Goal: Task Accomplishment & Management: Manage account settings

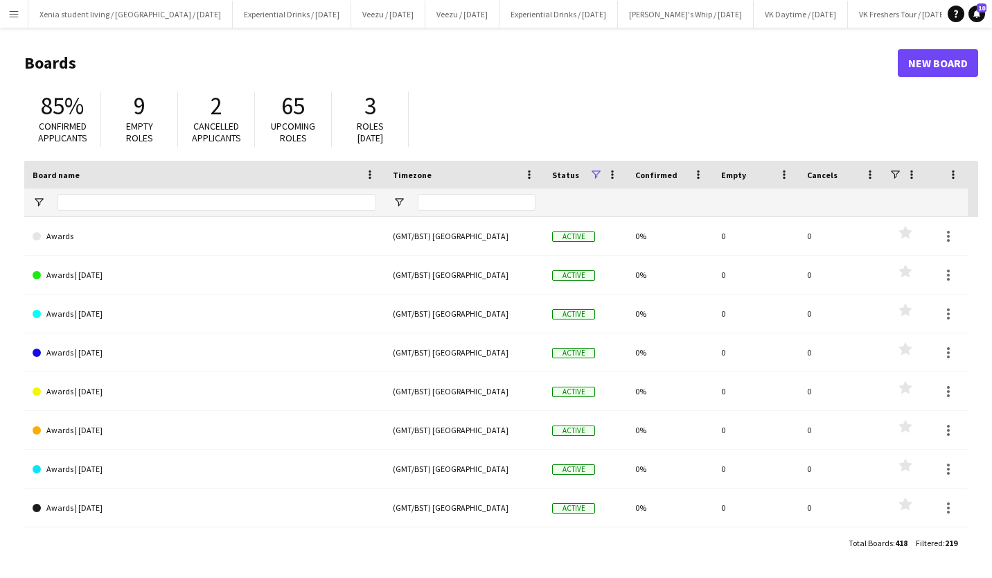
click at [12, 16] on app-icon "Menu" at bounding box center [13, 13] width 11 height 11
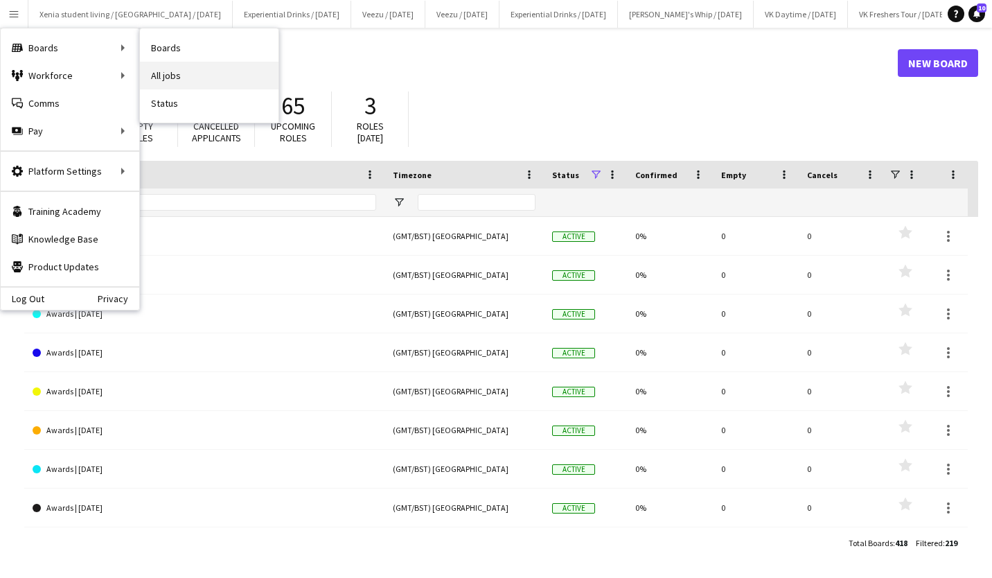
click at [159, 73] on link "All jobs" at bounding box center [209, 76] width 139 height 28
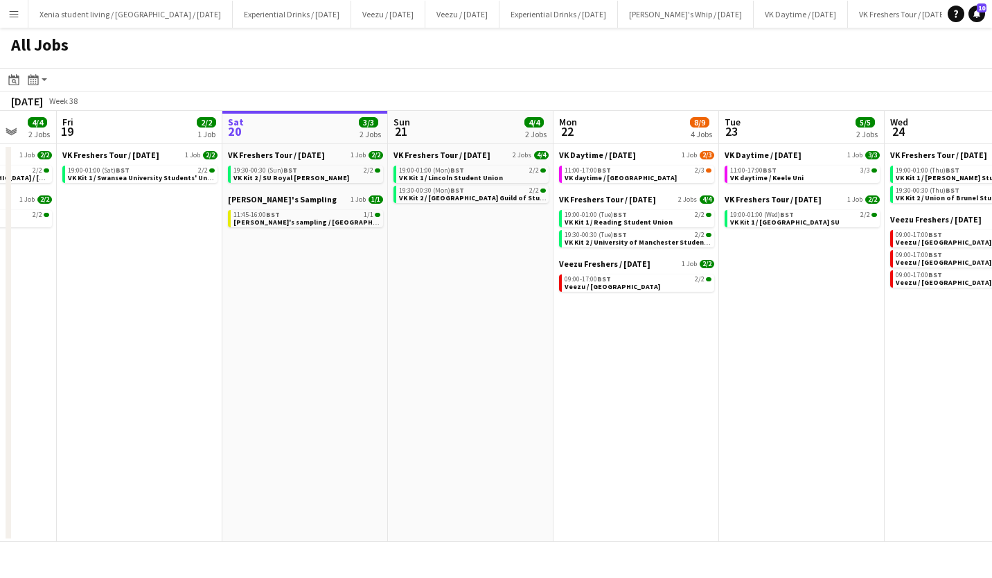
scroll to position [0, 356]
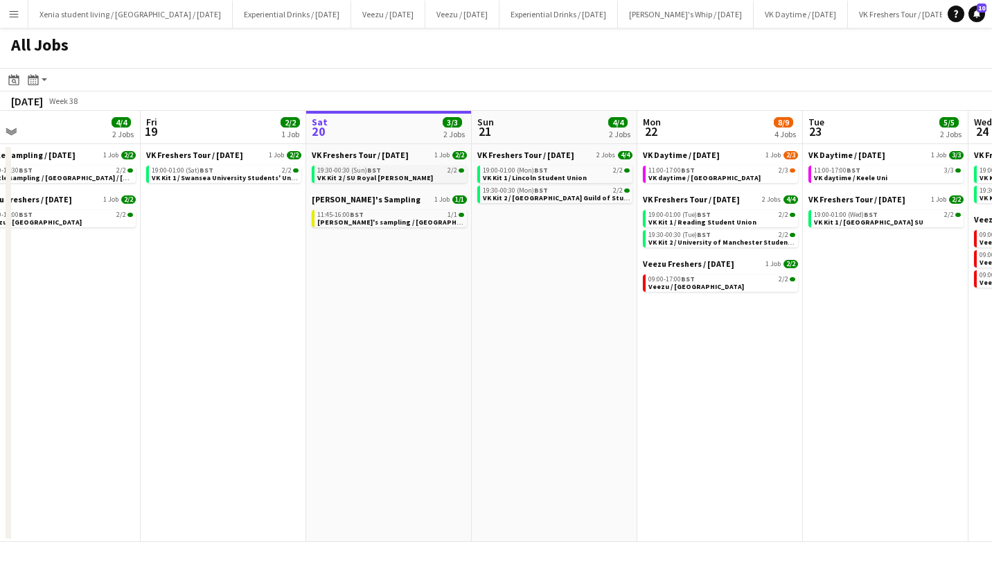
click at [401, 178] on span "VK Kit 2 / SU Royal [PERSON_NAME]" at bounding box center [375, 177] width 116 height 9
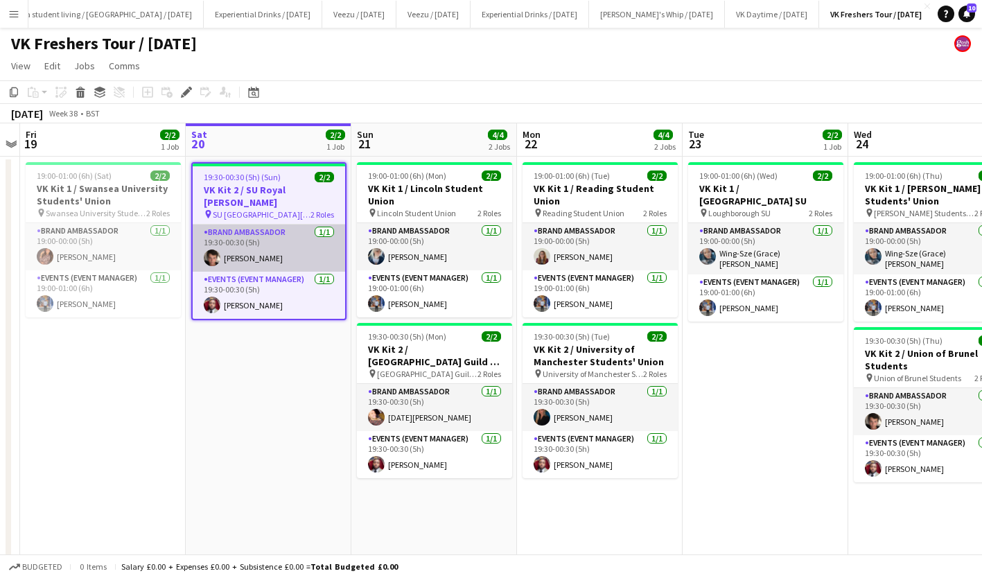
click at [257, 241] on app-card-role "Brand Ambassador [DATE] 19:30-00:30 (5h) [PERSON_NAME]" at bounding box center [269, 248] width 152 height 47
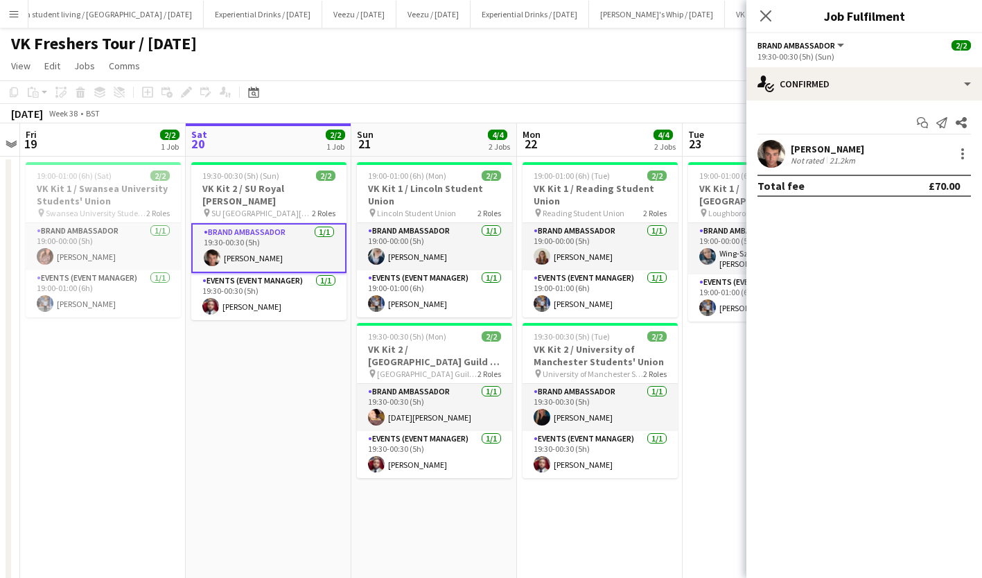
click at [805, 148] on div "[PERSON_NAME]" at bounding box center [827, 149] width 73 height 12
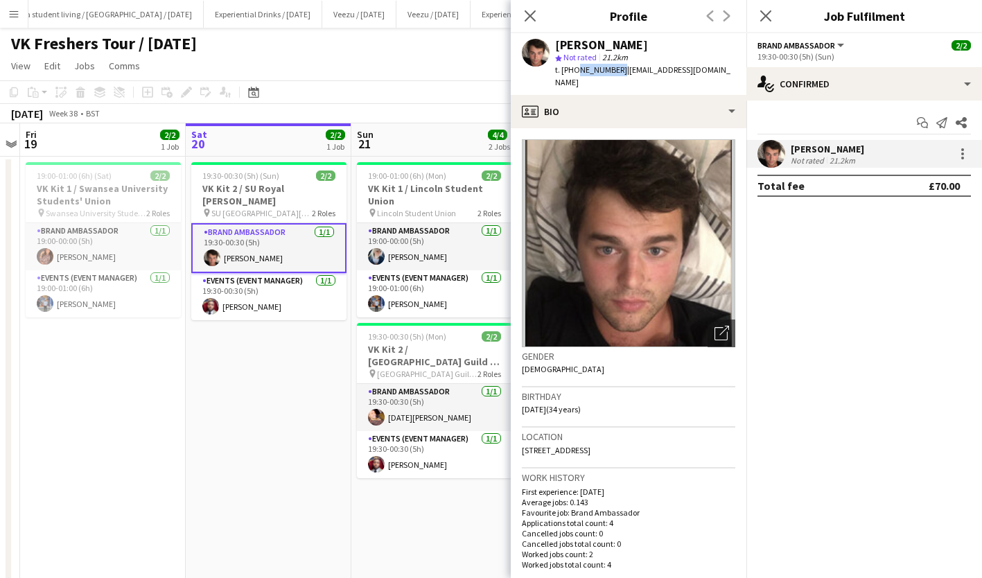
drag, startPoint x: 575, startPoint y: 69, endPoint x: 614, endPoint y: 71, distance: 39.6
click at [614, 71] on span "t. [PHONE_NUMBER]" at bounding box center [591, 69] width 72 height 10
copy span "7890064163"
drag, startPoint x: 622, startPoint y: 70, endPoint x: 723, endPoint y: 72, distance: 101.2
click at [723, 72] on span "| [EMAIL_ADDRESS][DOMAIN_NAME]" at bounding box center [642, 75] width 175 height 23
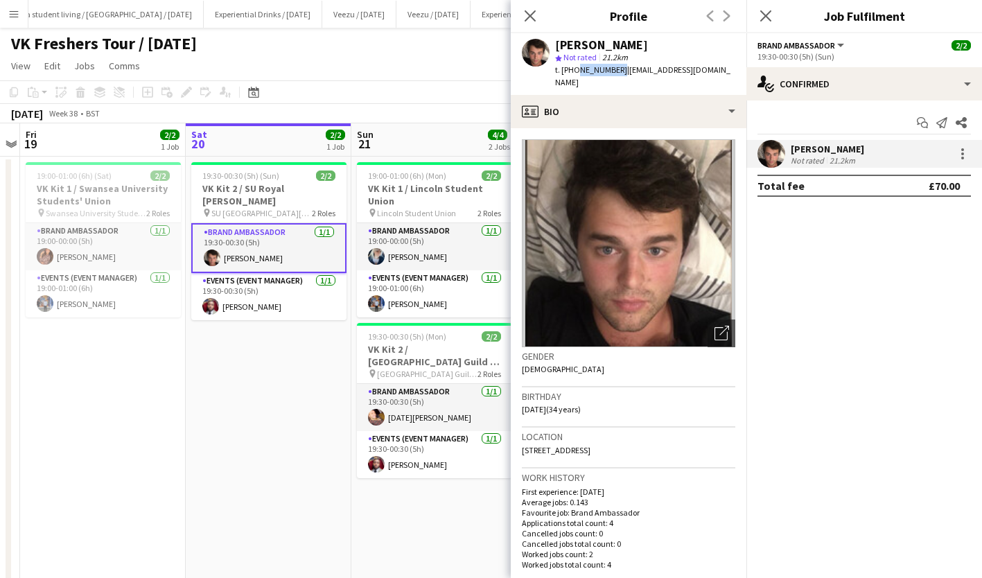
copy span "[EMAIL_ADDRESS][DOMAIN_NAME]"
click at [417, 460] on app-card-role "Events (Event Manager) [DATE] 19:30-00:30 (5h) [PERSON_NAME]" at bounding box center [434, 454] width 155 height 47
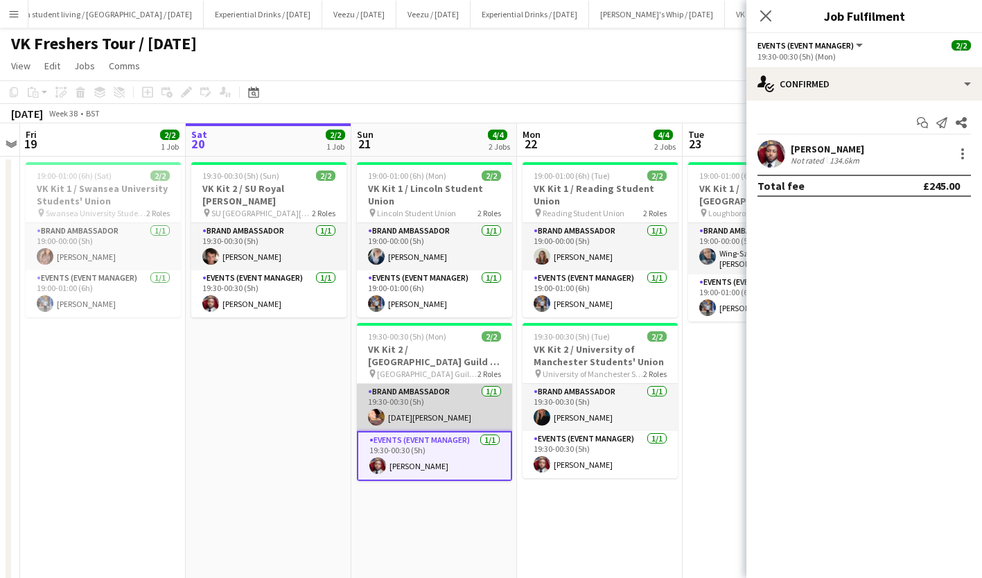
click at [407, 415] on app-card-role "Brand Ambassador [DATE] 19:30-00:30 (5h) [DATE][PERSON_NAME]" at bounding box center [434, 407] width 155 height 47
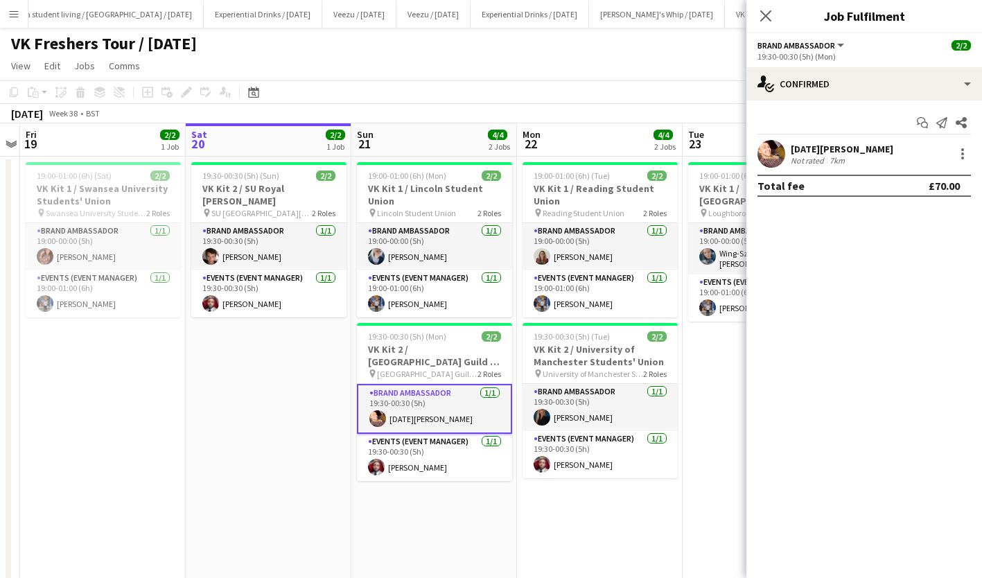
click at [806, 147] on div "[DATE][PERSON_NAME]" at bounding box center [842, 149] width 103 height 12
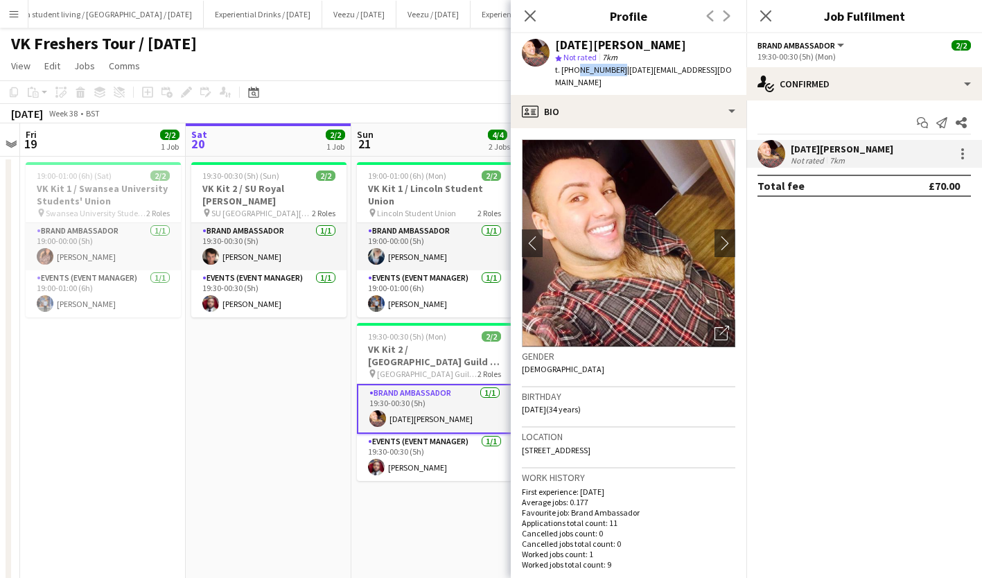
drag, startPoint x: 583, startPoint y: 69, endPoint x: 615, endPoint y: 69, distance: 31.9
click at [615, 69] on span "t. [PHONE_NUMBER]" at bounding box center [591, 69] width 72 height 10
copy span "7968357922"
click at [766, 15] on icon at bounding box center [765, 15] width 13 height 13
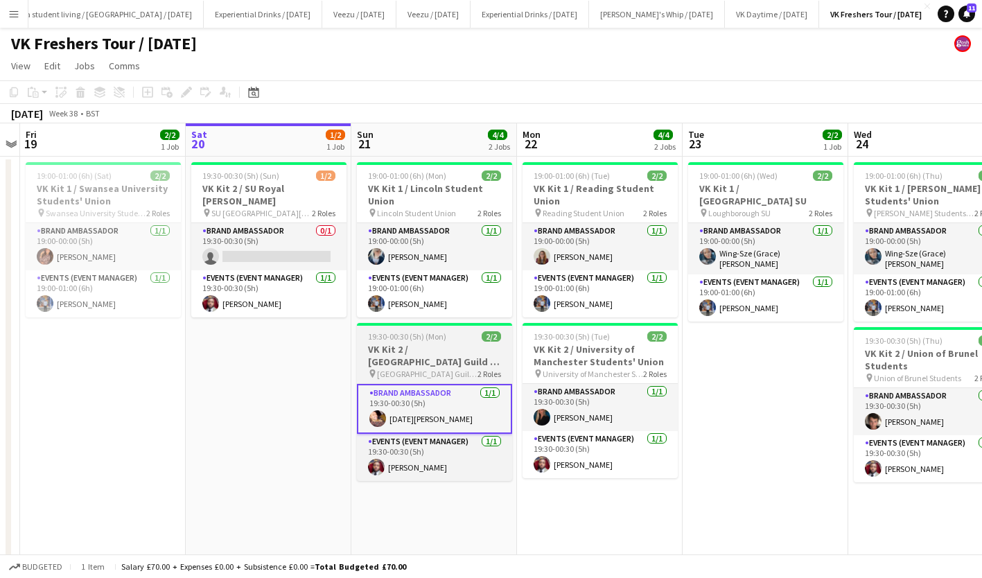
click at [436, 347] on h3 "VK Kit 2 / [GEOGRAPHIC_DATA] Guild of Students" at bounding box center [434, 355] width 155 height 25
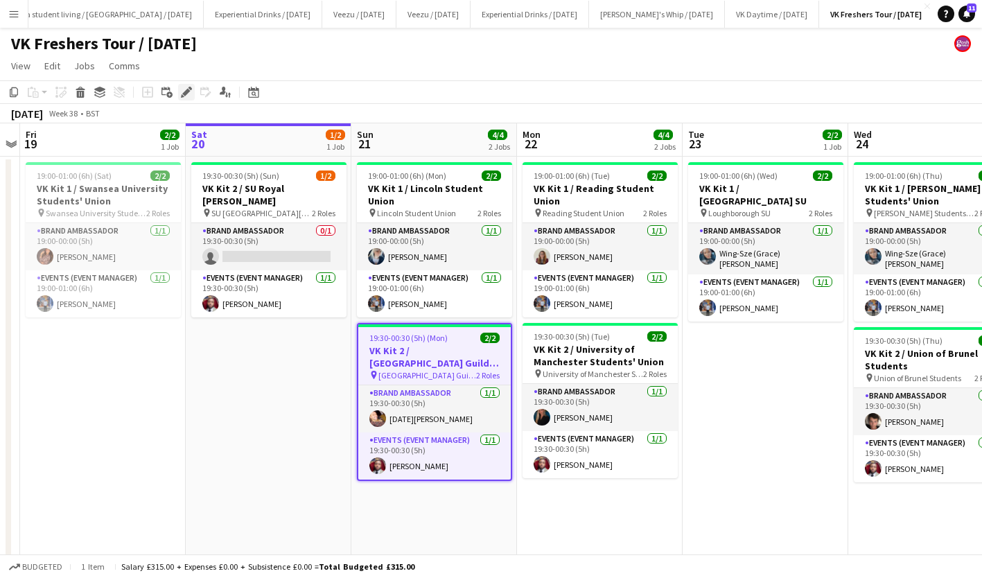
click at [184, 89] on icon "Edit" at bounding box center [186, 92] width 11 height 11
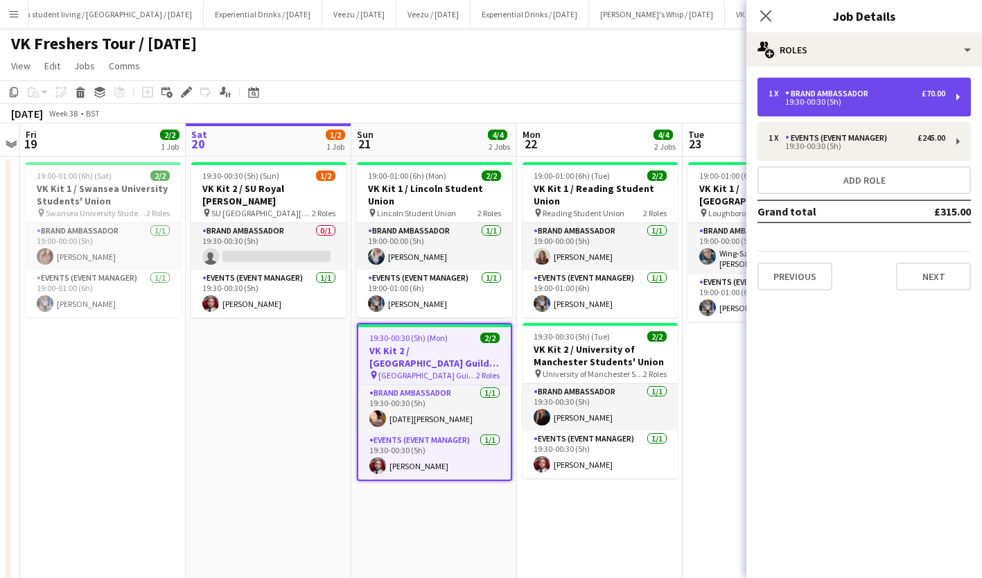
click at [881, 95] on div "1 x Brand Ambassador £70.00" at bounding box center [857, 94] width 177 height 10
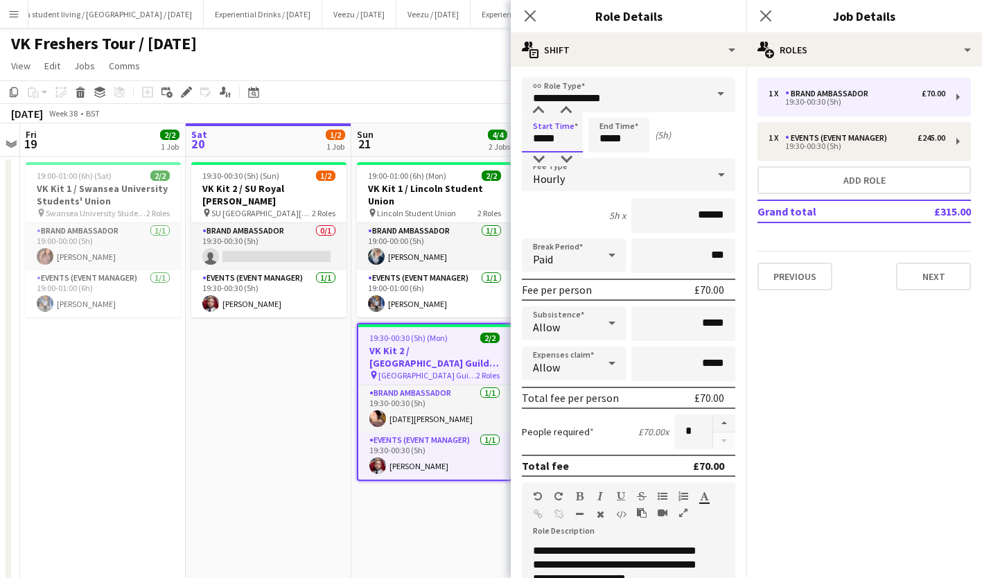
click at [560, 145] on input "*****" at bounding box center [552, 135] width 61 height 35
type input "*****"
click at [539, 107] on div at bounding box center [539, 111] width 28 height 14
click at [611, 134] on input "*****" at bounding box center [618, 135] width 61 height 35
click at [605, 108] on div at bounding box center [605, 111] width 28 height 14
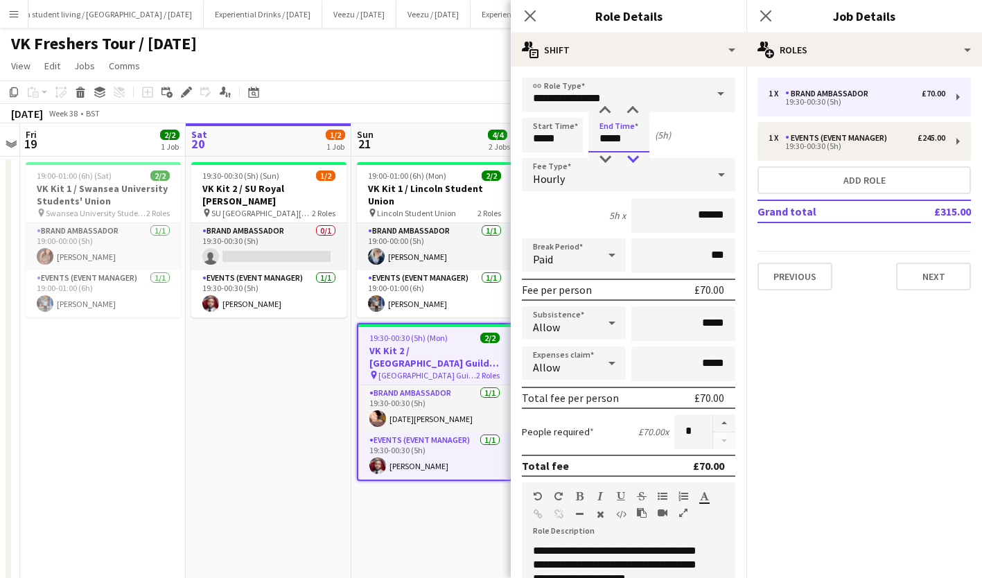
click at [637, 164] on div at bounding box center [633, 159] width 28 height 14
type input "*****"
click at [637, 164] on div at bounding box center [633, 159] width 28 height 14
click at [550, 137] on input "*****" at bounding box center [552, 135] width 61 height 35
click at [567, 157] on div at bounding box center [566, 159] width 28 height 14
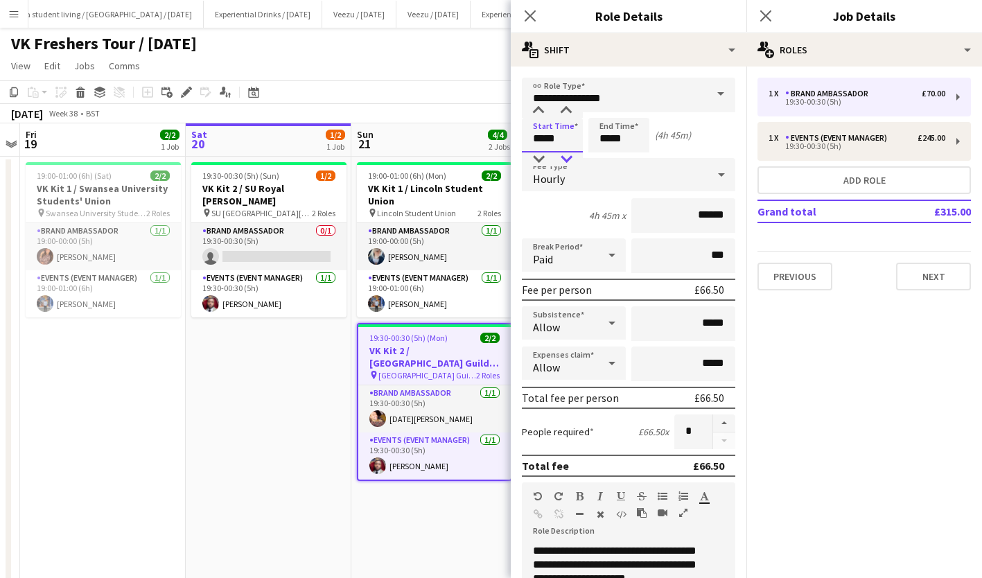
type input "*****"
click at [567, 157] on div at bounding box center [566, 159] width 28 height 14
click at [694, 321] on input "*****" at bounding box center [683, 323] width 104 height 35
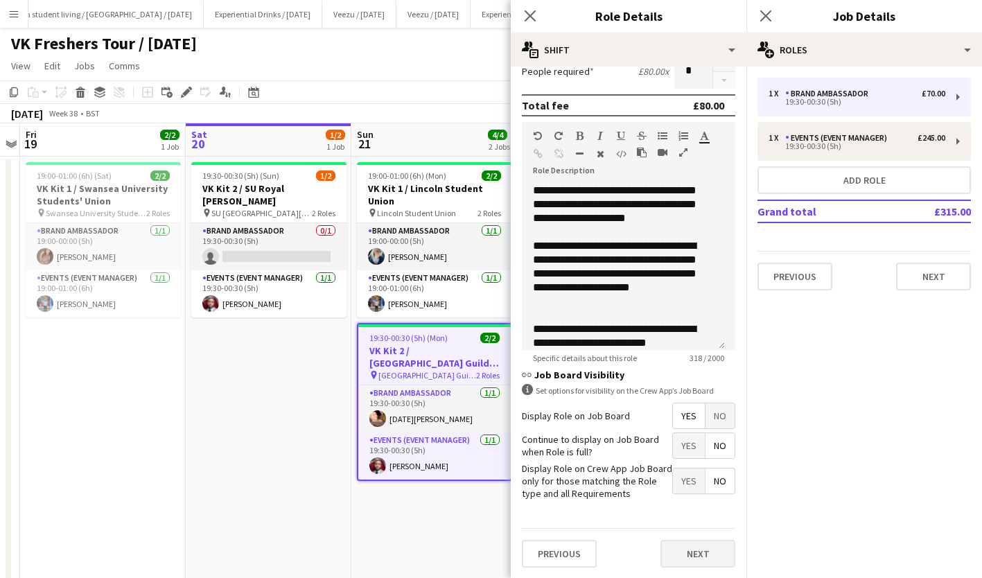
type input "******"
click at [697, 549] on button "Next" at bounding box center [697, 554] width 75 height 28
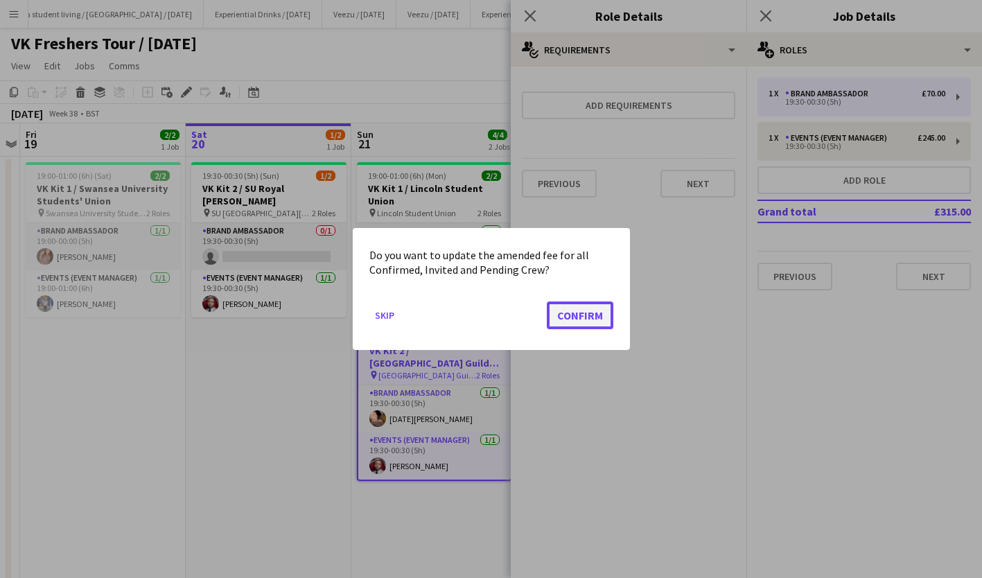
click at [599, 320] on button "Confirm" at bounding box center [580, 315] width 67 height 28
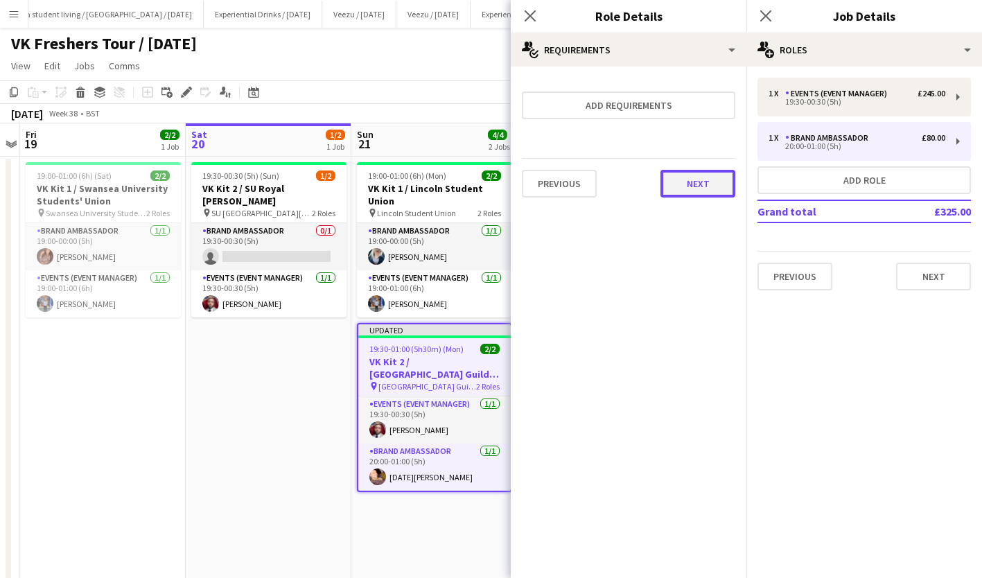
click at [703, 186] on button "Next" at bounding box center [697, 184] width 75 height 28
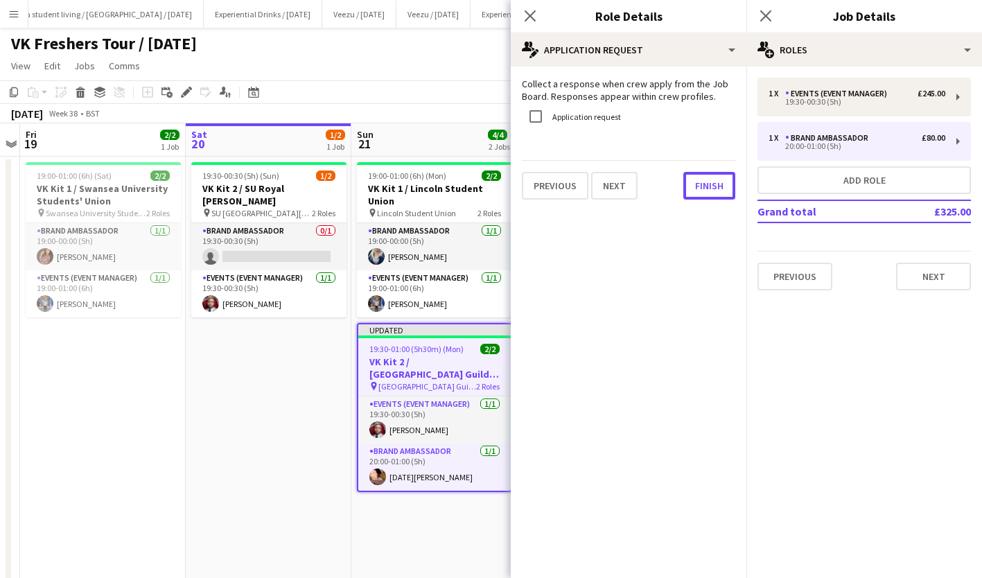
click at [703, 186] on button "Finish" at bounding box center [709, 186] width 52 height 28
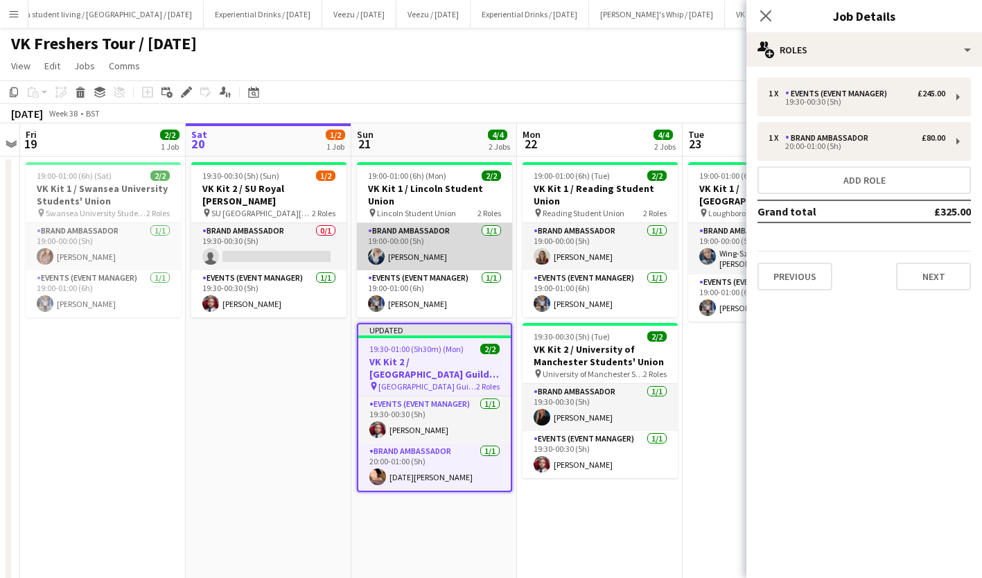
scroll to position [0, 438]
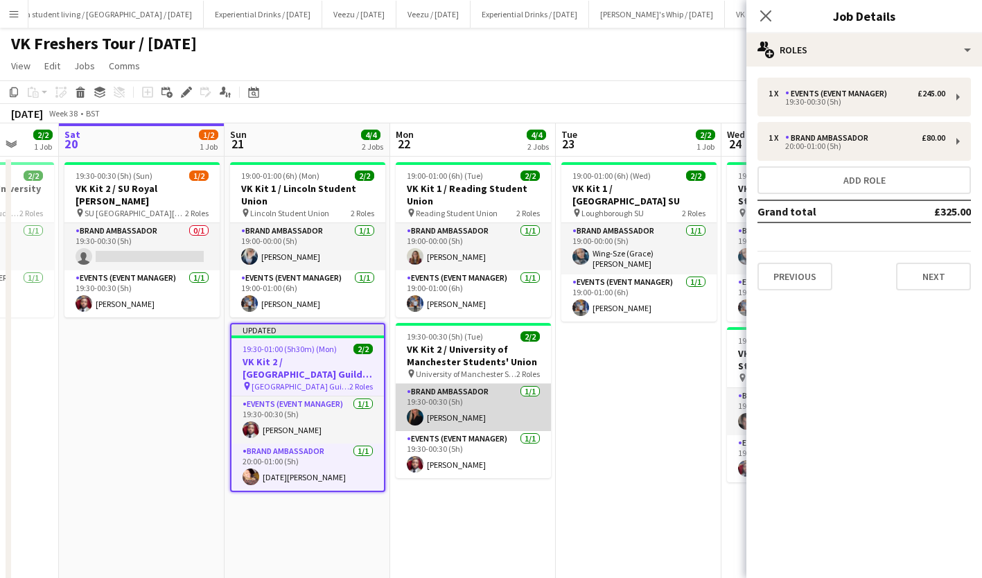
click at [459, 416] on app-card-role "Brand Ambassador [DATE] 19:30-00:30 (5h) [PERSON_NAME]" at bounding box center [473, 407] width 155 height 47
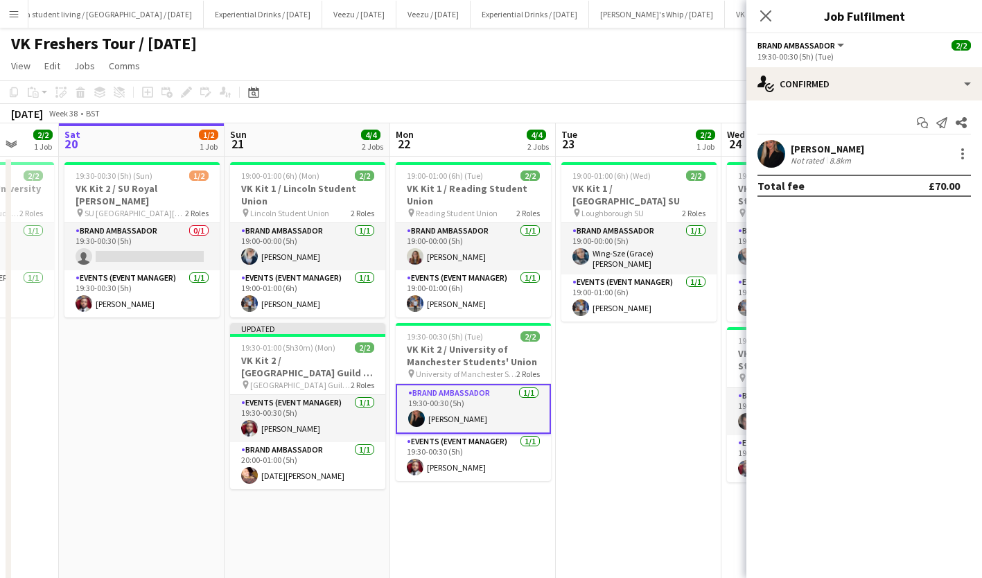
click at [816, 143] on div "[PERSON_NAME]" at bounding box center [827, 149] width 73 height 12
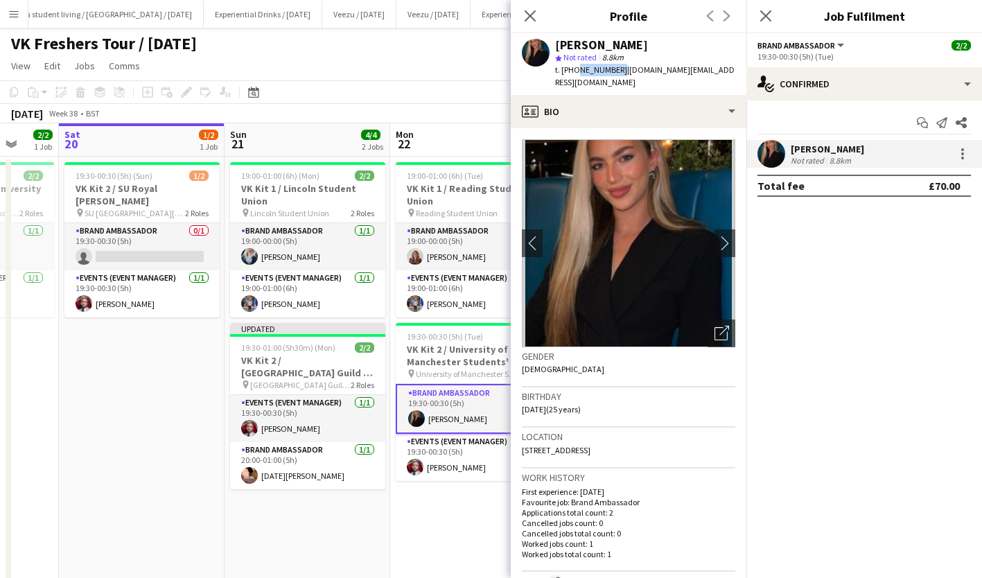
drag, startPoint x: 575, startPoint y: 71, endPoint x: 615, endPoint y: 73, distance: 39.6
click at [615, 73] on span "t. [PHONE_NUMBER]" at bounding box center [591, 69] width 72 height 10
copy span "7576211411"
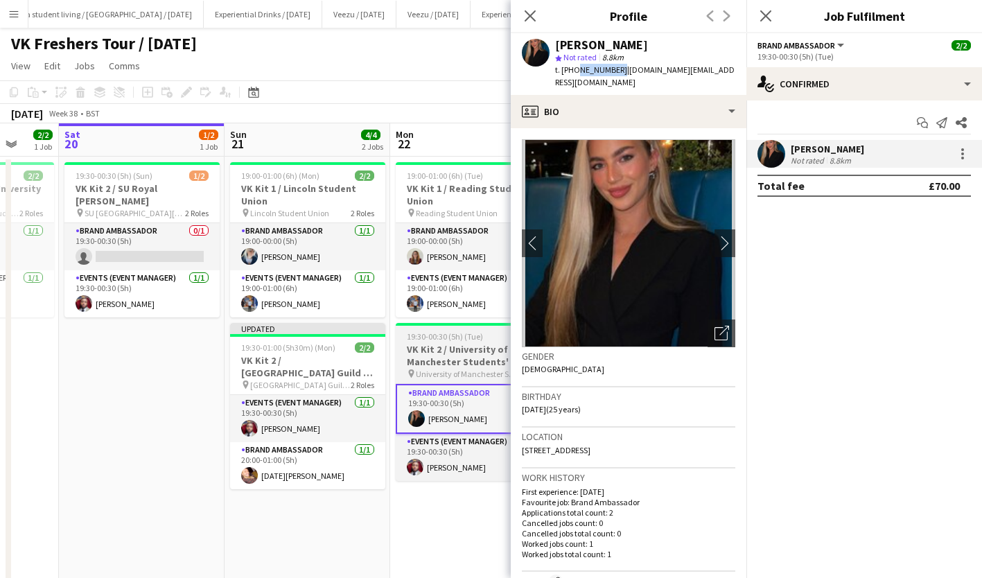
click at [457, 355] on h3 "VK Kit 2 / University of Manchester Students' Union" at bounding box center [473, 355] width 155 height 25
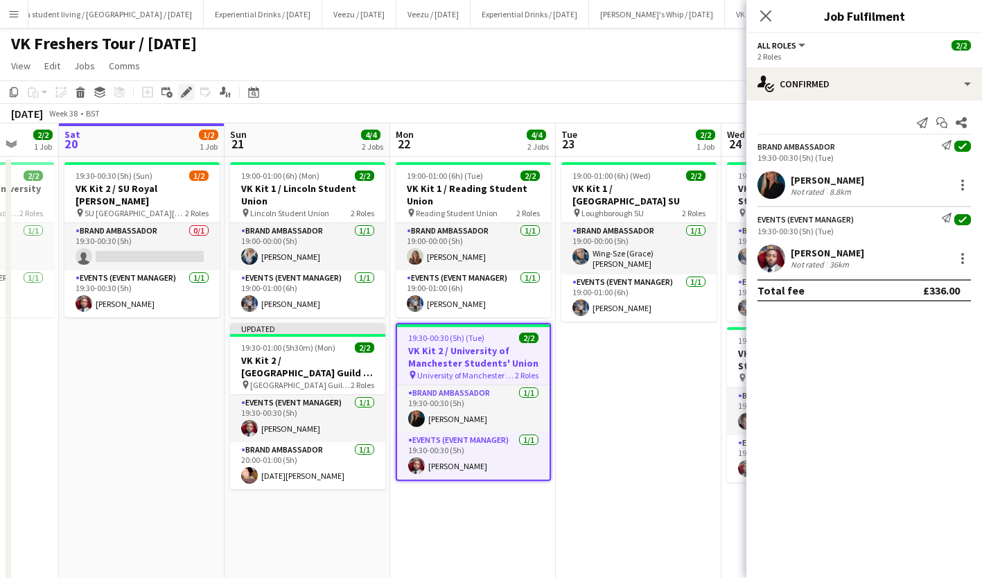
click at [184, 86] on div "Edit" at bounding box center [186, 92] width 17 height 17
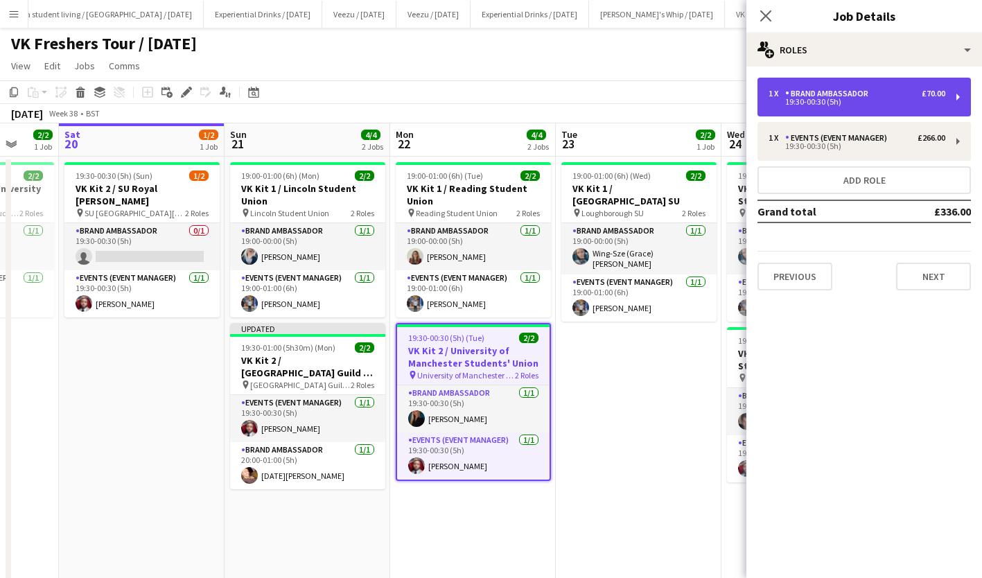
click at [846, 87] on div "1 x Brand Ambassador £70.00 19:30-00:30 (5h)" at bounding box center [864, 97] width 213 height 39
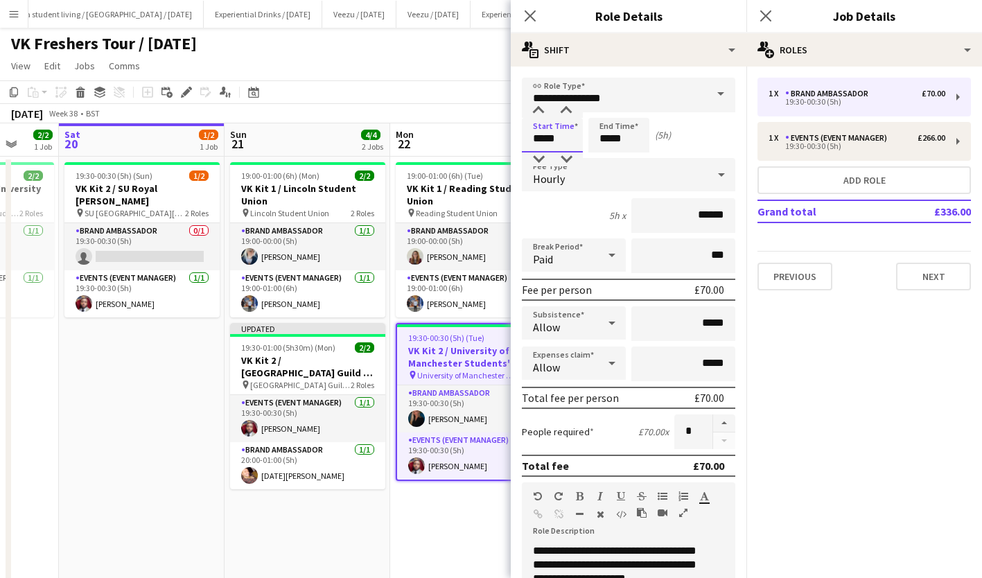
click at [543, 136] on input "*****" at bounding box center [552, 135] width 61 height 35
click at [539, 158] on div at bounding box center [539, 159] width 28 height 14
click at [569, 158] on div at bounding box center [566, 159] width 28 height 14
type input "*****"
click at [569, 158] on div at bounding box center [566, 159] width 28 height 14
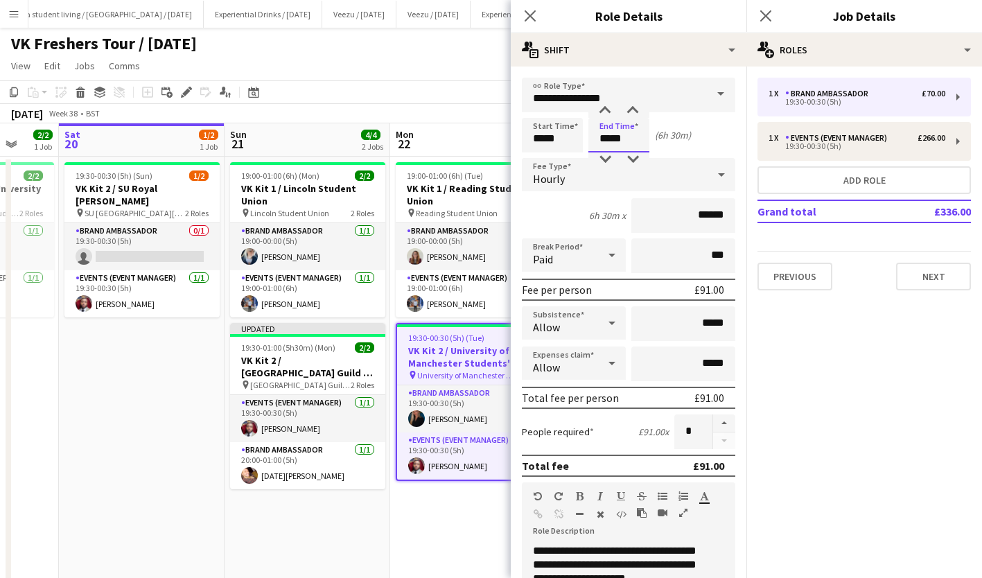
click at [616, 135] on input "*****" at bounding box center [618, 135] width 61 height 35
click at [606, 157] on div at bounding box center [605, 159] width 28 height 14
click at [631, 155] on div at bounding box center [633, 159] width 28 height 14
type input "*****"
click at [631, 155] on div at bounding box center [633, 159] width 28 height 14
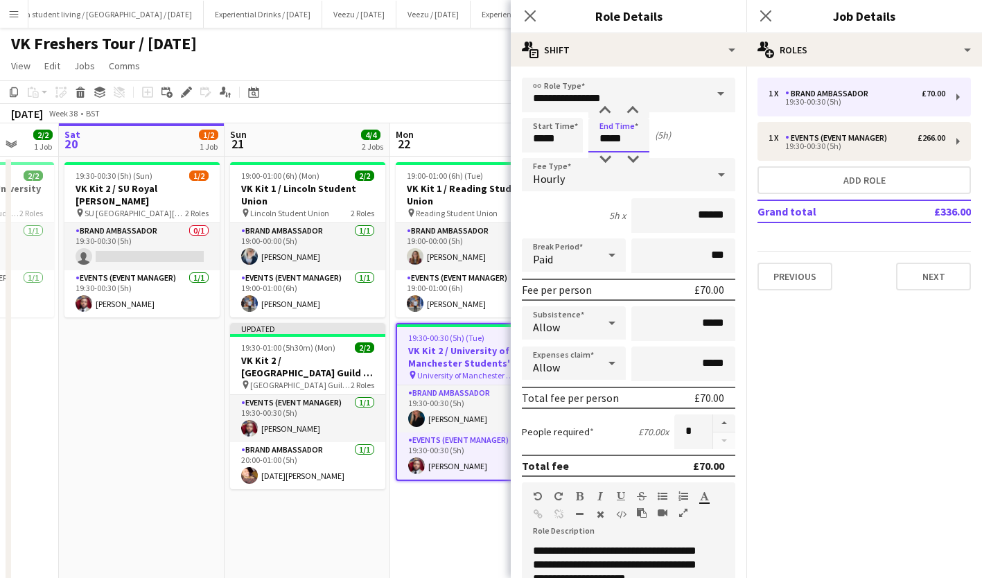
scroll to position [360, 0]
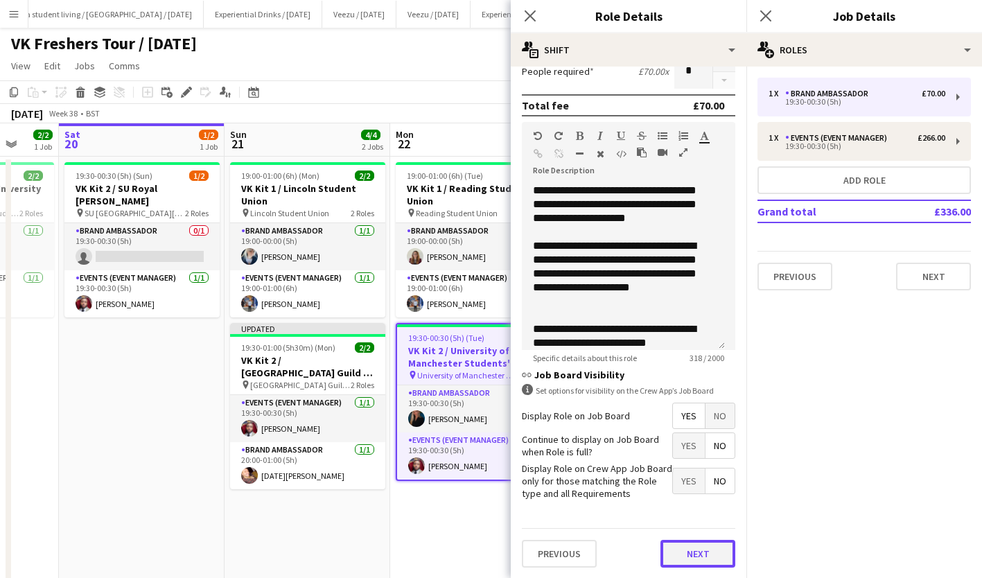
click at [702, 550] on button "Next" at bounding box center [697, 554] width 75 height 28
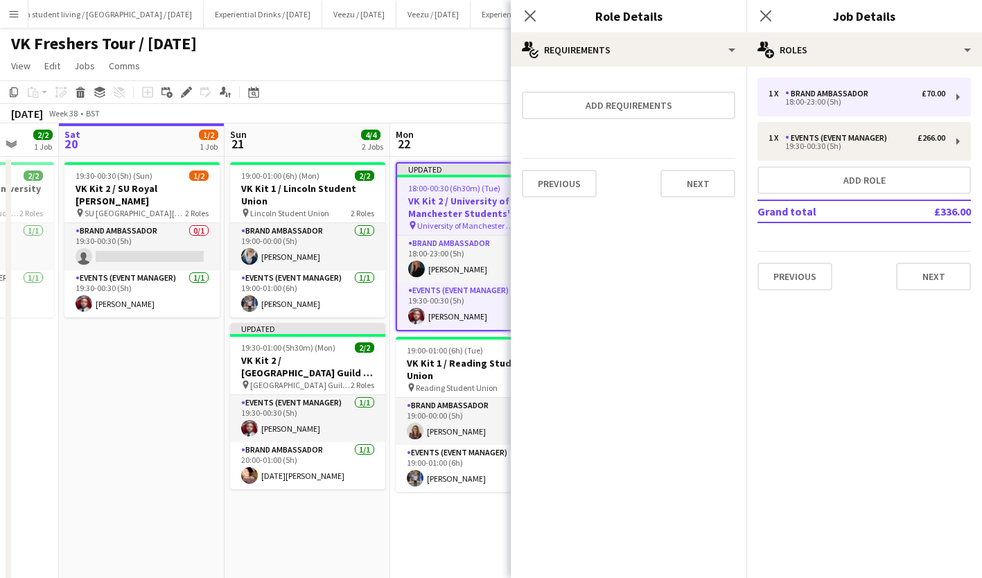
scroll to position [0, 0]
click at [708, 183] on button "Next" at bounding box center [697, 184] width 75 height 28
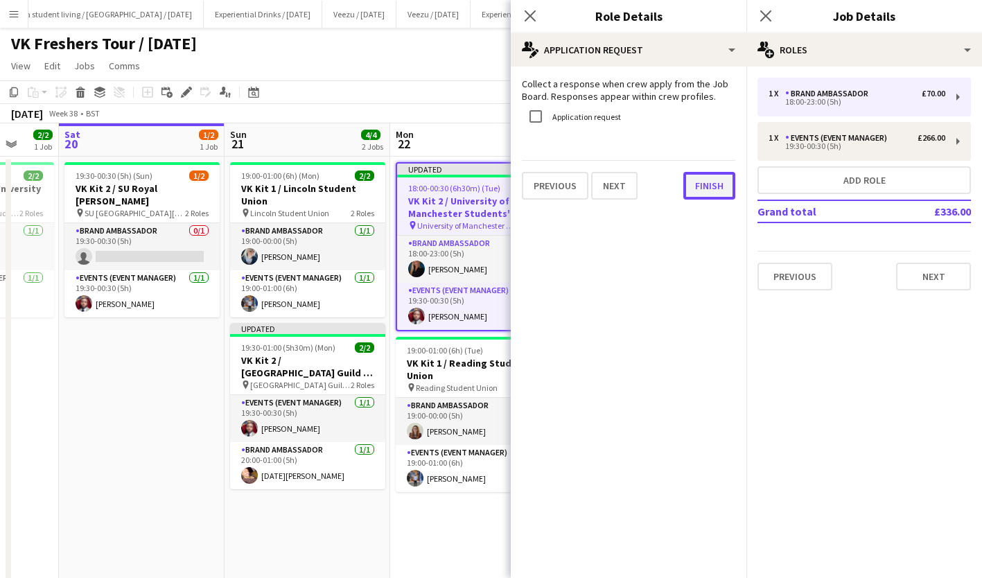
click at [708, 183] on button "Finish" at bounding box center [709, 186] width 52 height 28
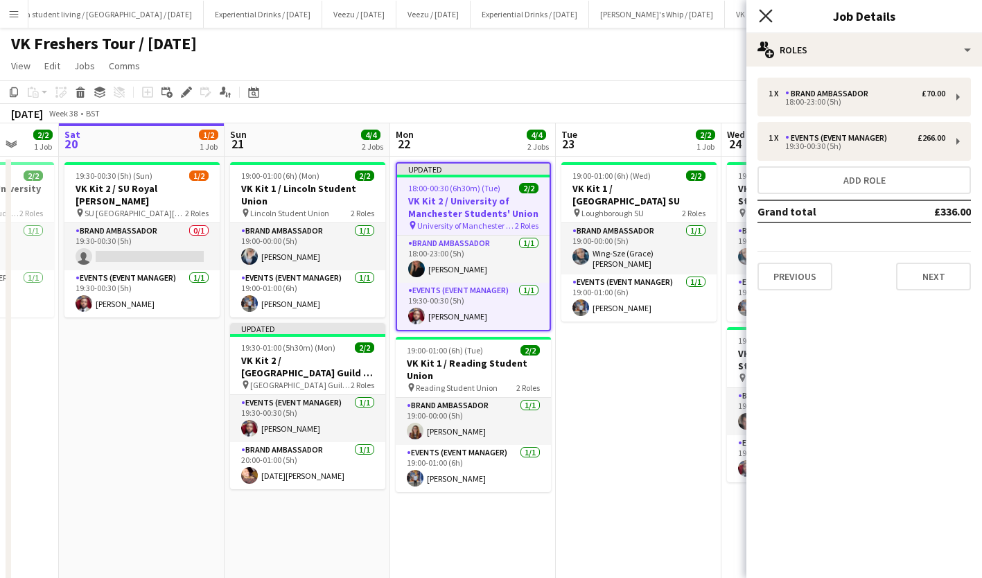
click at [767, 14] on icon "Close pop-in" at bounding box center [765, 15] width 13 height 13
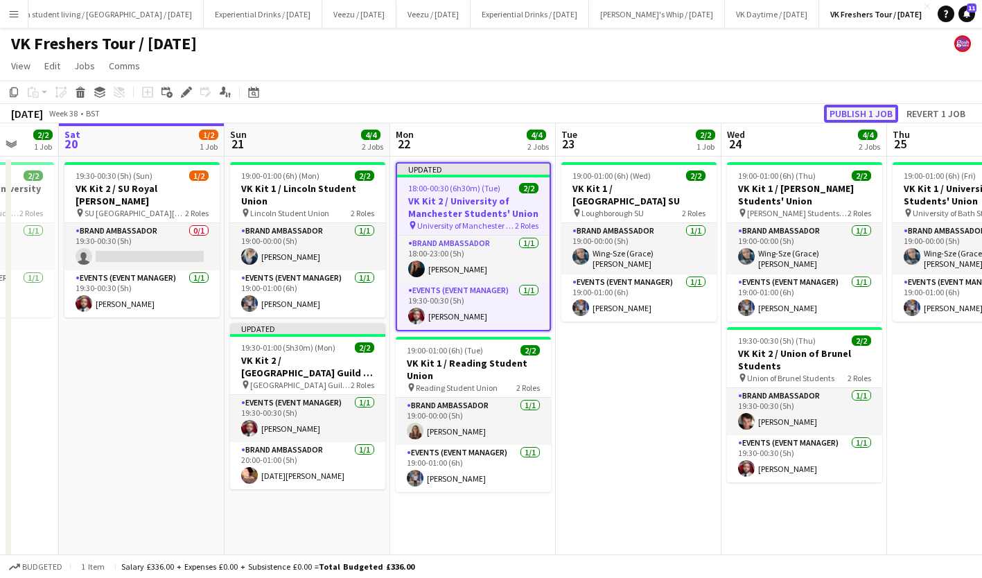
click at [852, 113] on button "Publish 1 job" at bounding box center [861, 114] width 74 height 18
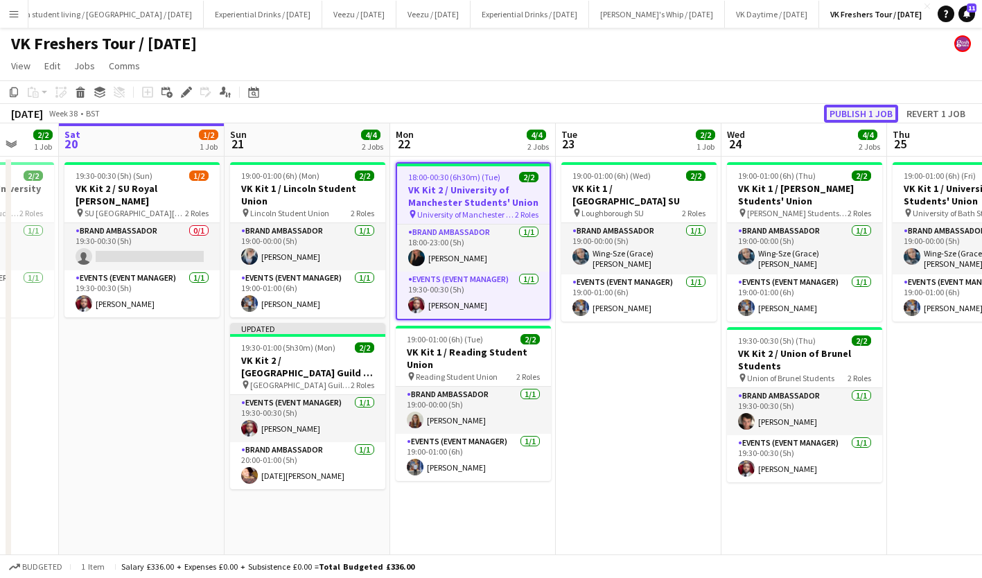
click at [854, 111] on button "Publish 1 job" at bounding box center [861, 114] width 74 height 18
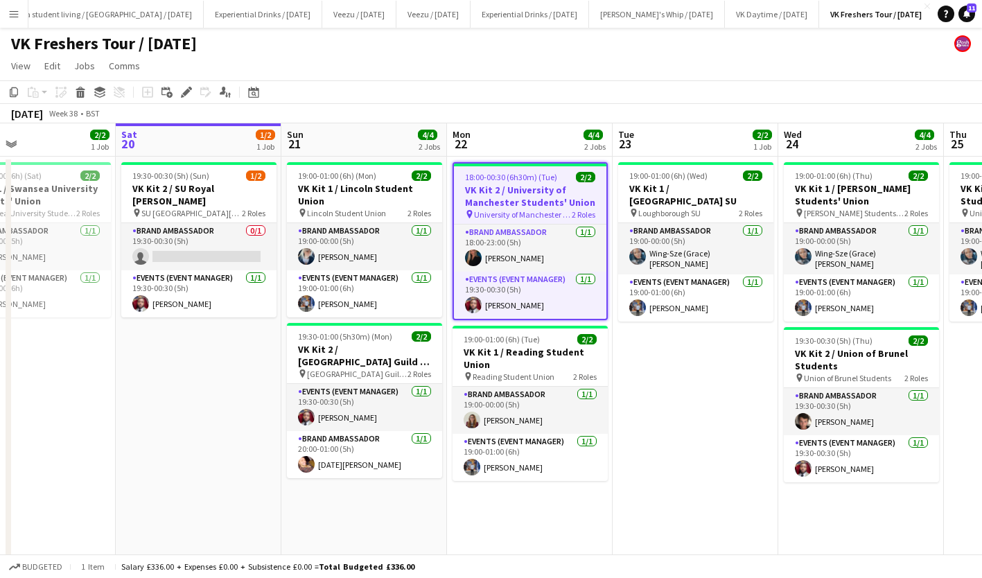
scroll to position [0, 333]
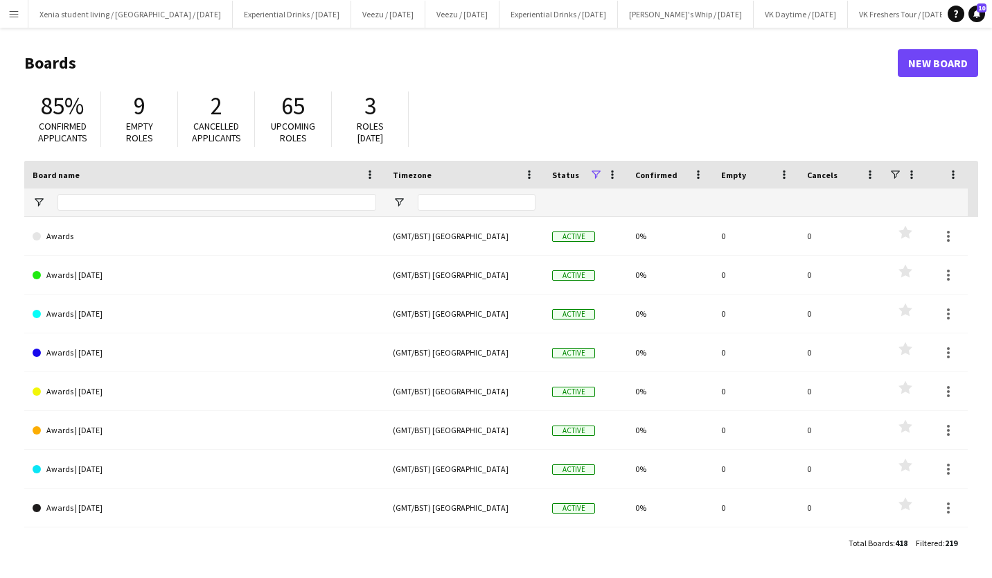
click at [19, 20] on button "Menu" at bounding box center [14, 14] width 28 height 28
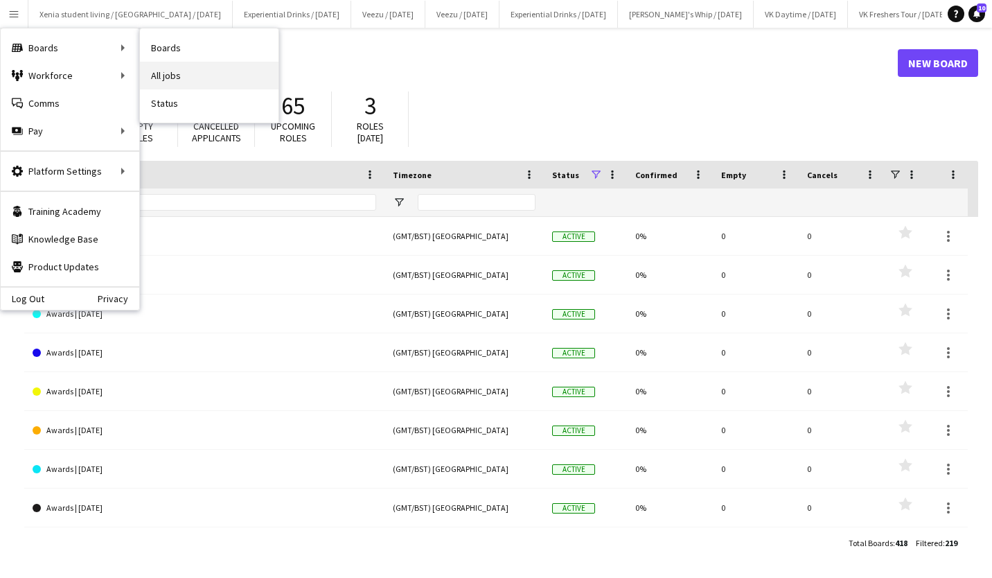
click at [177, 73] on link "All jobs" at bounding box center [209, 76] width 139 height 28
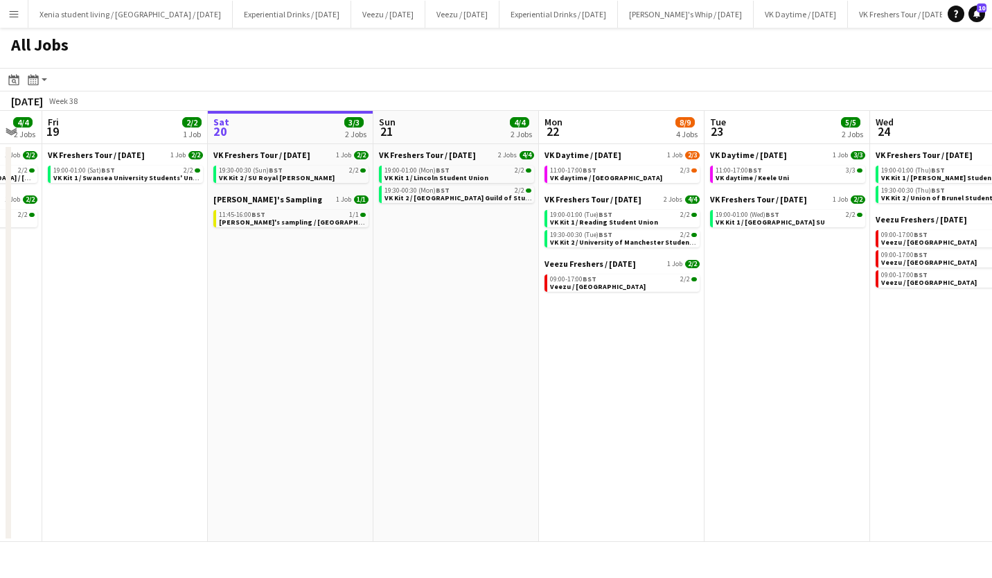
scroll to position [0, 364]
